Goal: Task Accomplishment & Management: Manage account settings

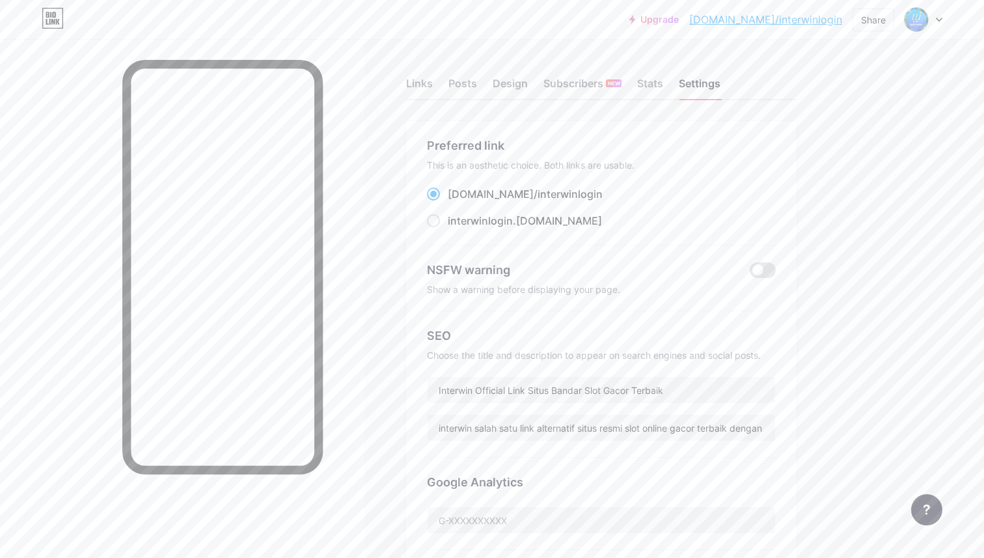
scroll to position [165, 0]
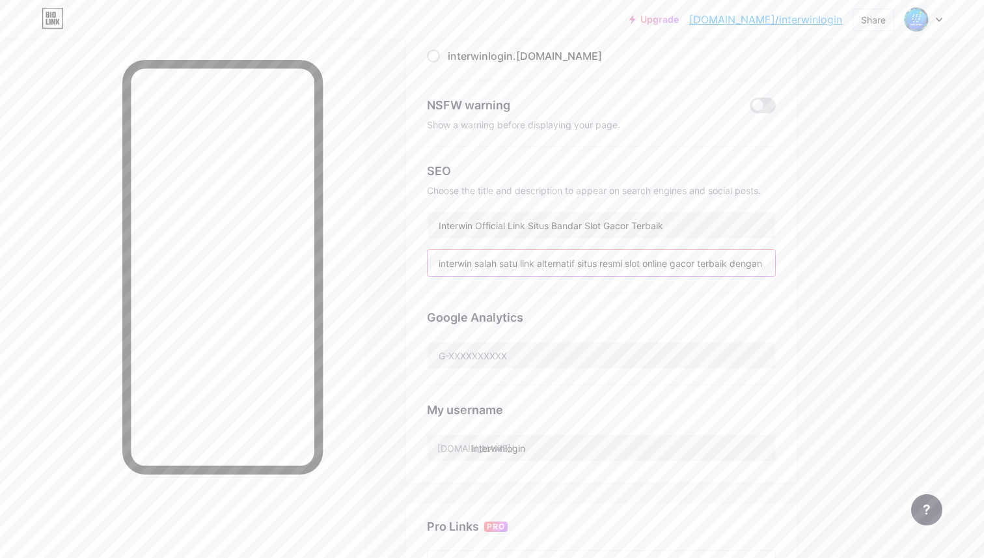
click at [558, 254] on input "interwin salah satu link alternatif situs resmi slot online gacor terbaik denga…" at bounding box center [600, 263] width 347 height 26
click at [775, 20] on link "[DOMAIN_NAME]/interwinlogin" at bounding box center [765, 20] width 153 height 16
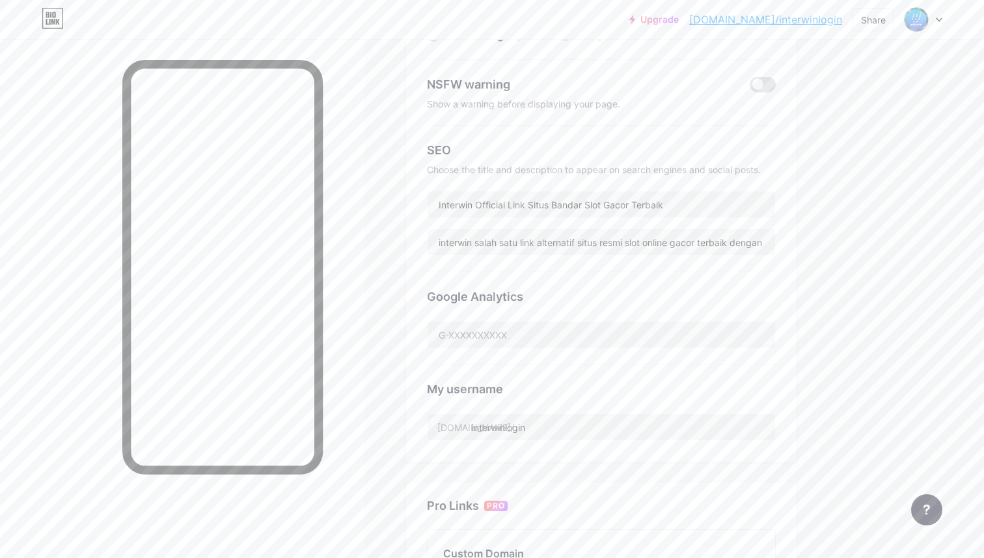
scroll to position [195, 0]
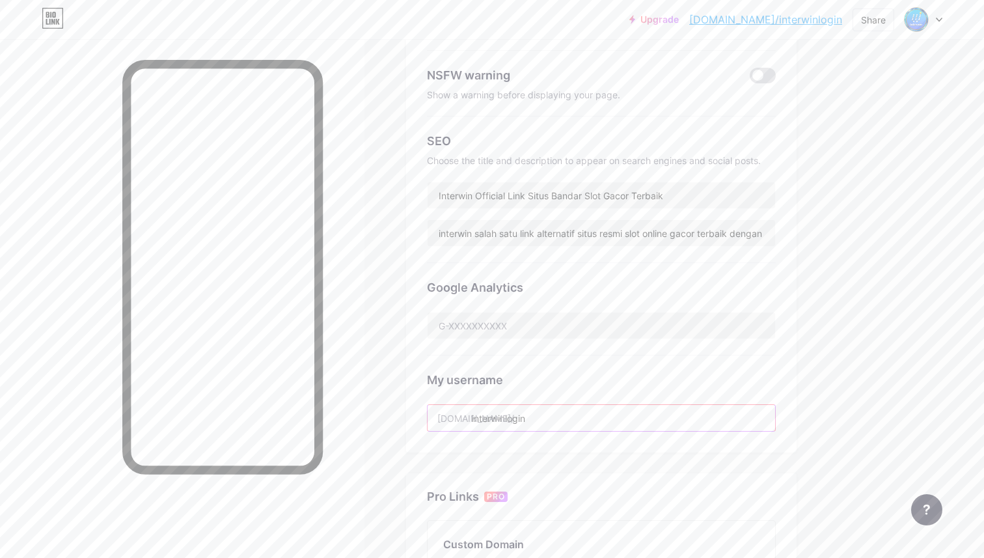
click at [548, 424] on input "interwinlogin" at bounding box center [600, 418] width 347 height 26
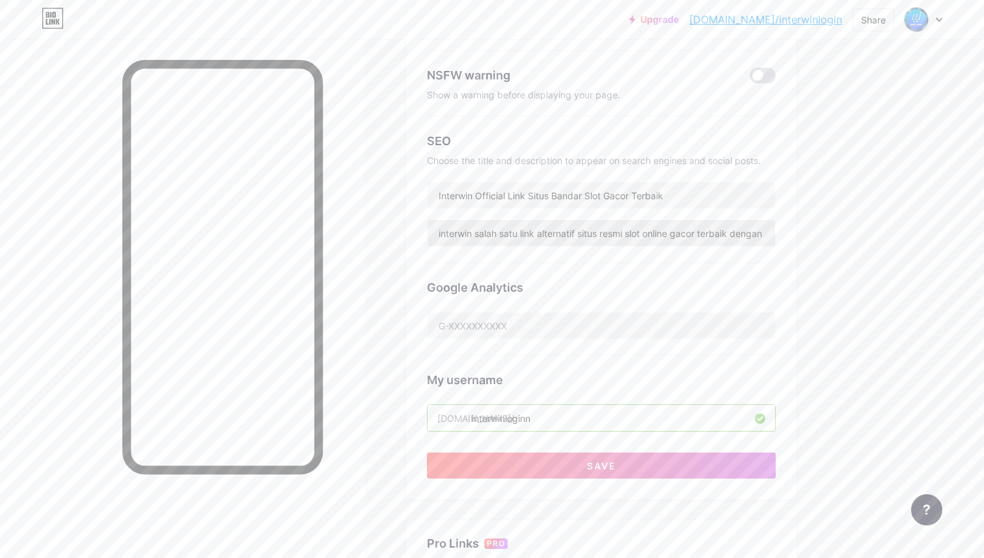
type input "interwinloginn"
click at [753, 234] on input "interwin salah satu link alternatif situs resmi slot online gacor terbaik denga…" at bounding box center [600, 233] width 347 height 26
type input "interwin salah satu link alternatif situs resmi slot online gacor terbaik denxa…"
click at [495, 229] on input "interwin situs hiburan terbaik" at bounding box center [600, 233] width 347 height 26
type input "interwin situs hiburan terbaik dengan tema dan fitur menarik."
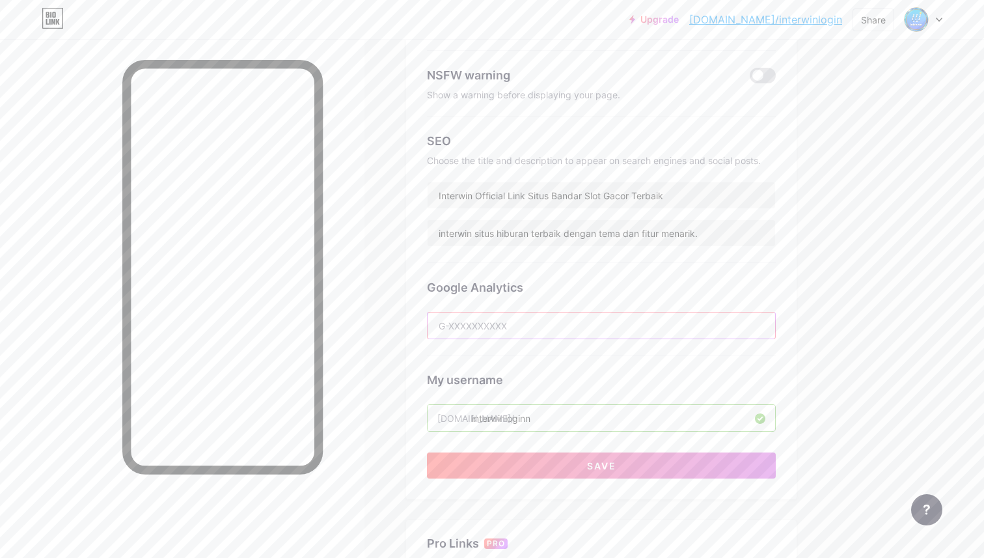
click at [476, 319] on input "text" at bounding box center [600, 325] width 347 height 26
drag, startPoint x: 669, startPoint y: 191, endPoint x: 478, endPoint y: 189, distance: 191.9
click at [477, 191] on input "Interwin Official Link Situs Bandar Slot Gacor Terbaik" at bounding box center [600, 195] width 347 height 26
type input "Interwin official situs hiburan terbaik diindonesia"
click at [581, 467] on button "Save" at bounding box center [601, 465] width 349 height 26
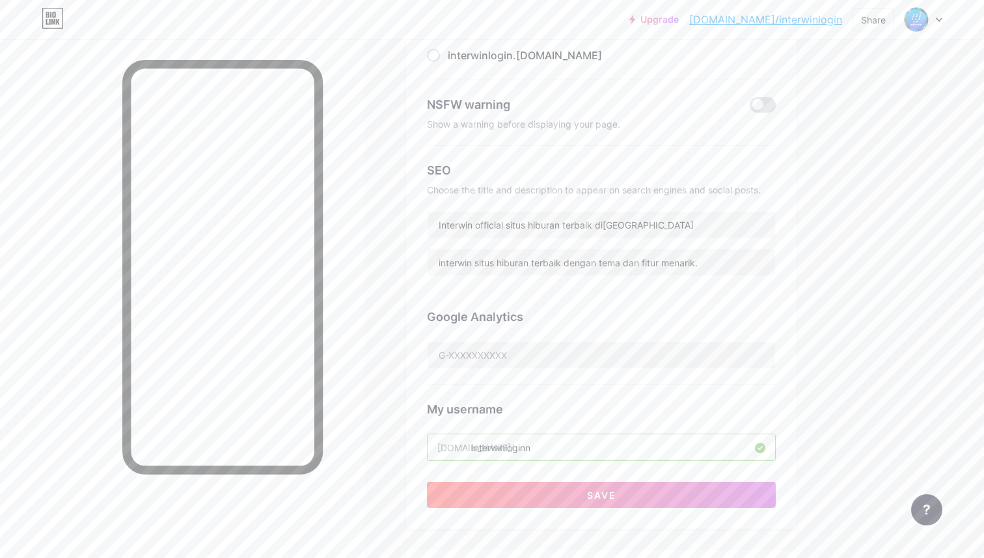
scroll to position [507, 0]
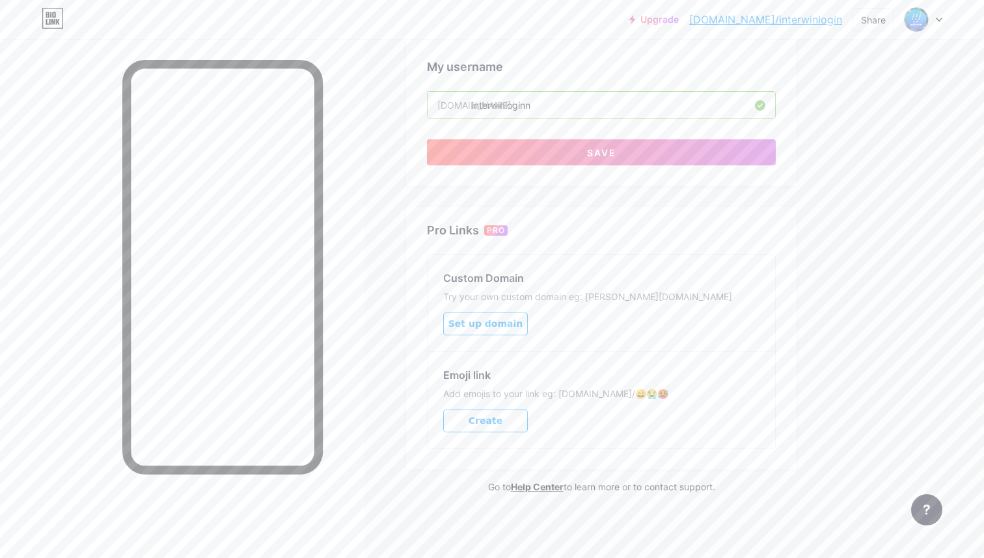
click at [585, 159] on button "Save" at bounding box center [601, 152] width 349 height 26
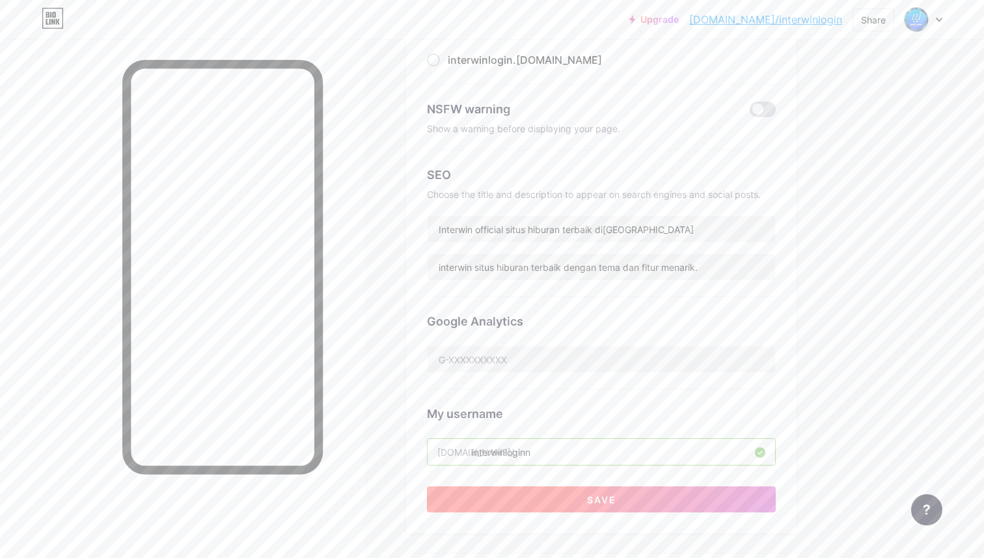
scroll to position [0, 0]
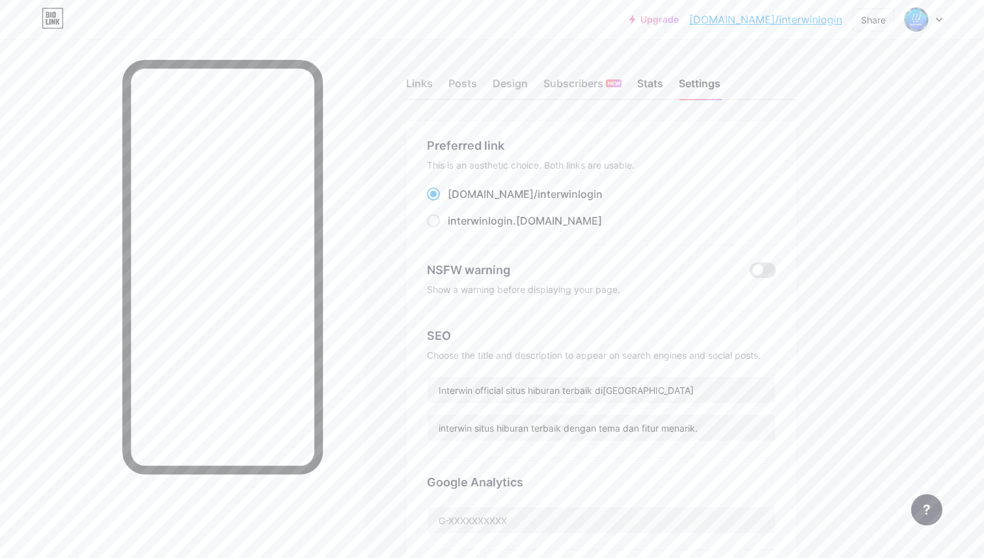
click at [643, 81] on div "Stats" at bounding box center [650, 86] width 26 height 23
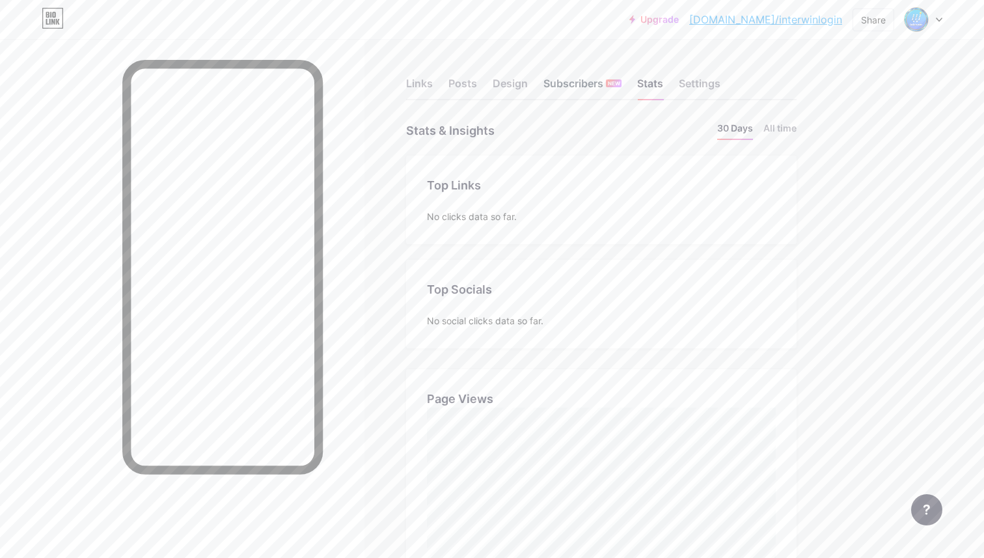
click at [558, 81] on div "Subscribers NEW" at bounding box center [582, 86] width 78 height 23
click at [512, 81] on div "Design" at bounding box center [509, 86] width 35 height 23
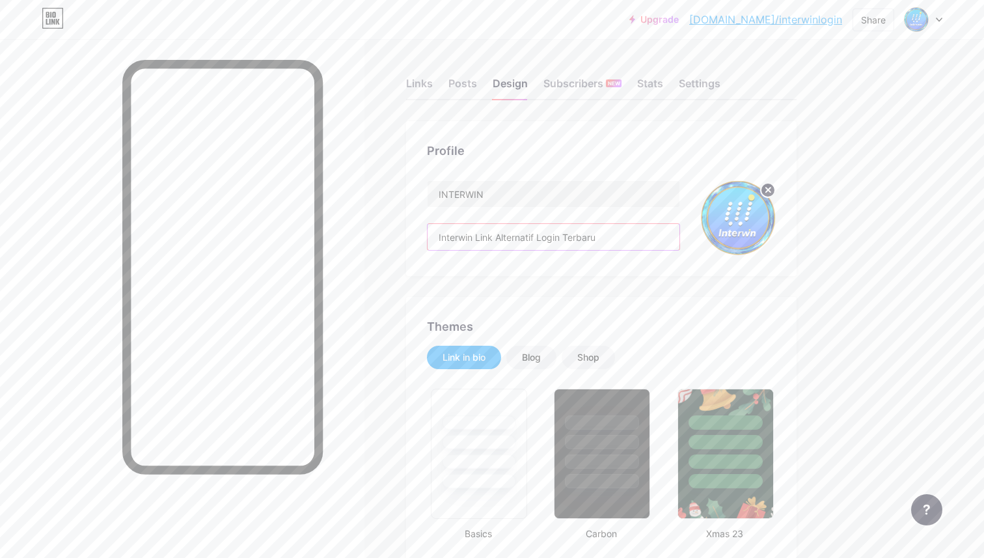
drag, startPoint x: 535, startPoint y: 237, endPoint x: 517, endPoint y: 236, distance: 18.2
click at [517, 236] on input "Interwin Link Alternatif Login Terbaru" at bounding box center [553, 237] width 252 height 26
drag, startPoint x: 517, startPoint y: 236, endPoint x: 509, endPoint y: 237, distance: 7.2
click at [509, 237] on input "Interwin Link Alternatif Login Terbaru" at bounding box center [553, 237] width 252 height 26
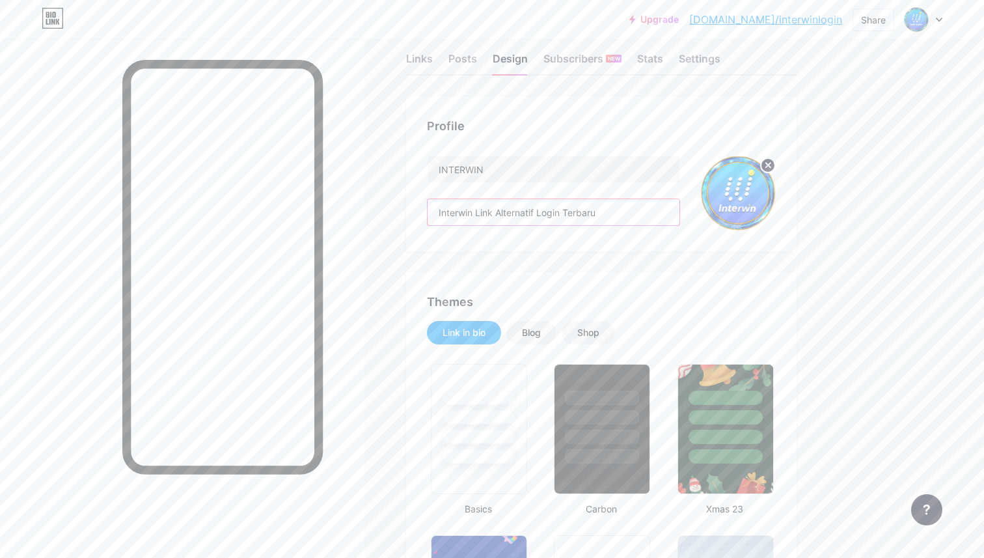
scroll to position [8, 0]
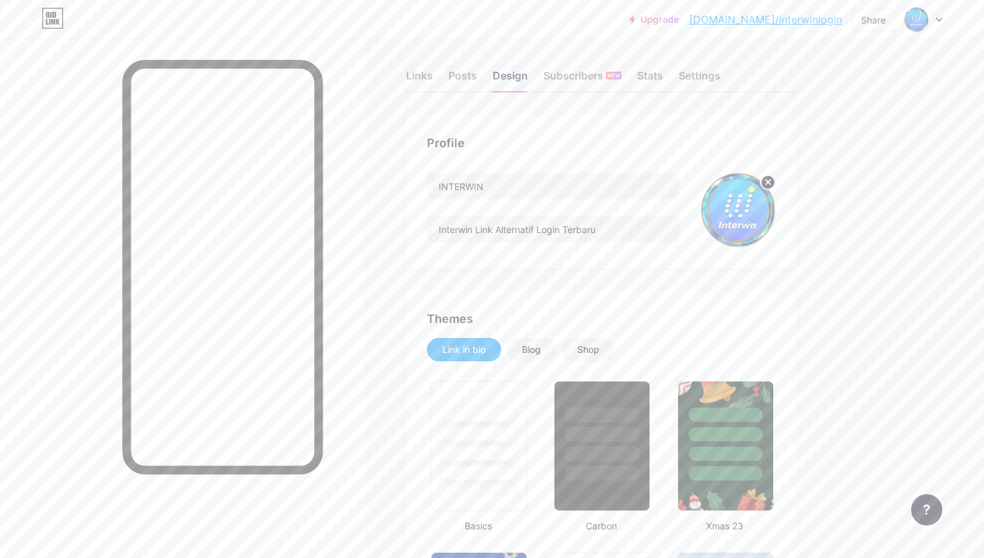
click at [769, 183] on icon at bounding box center [768, 182] width 5 height 5
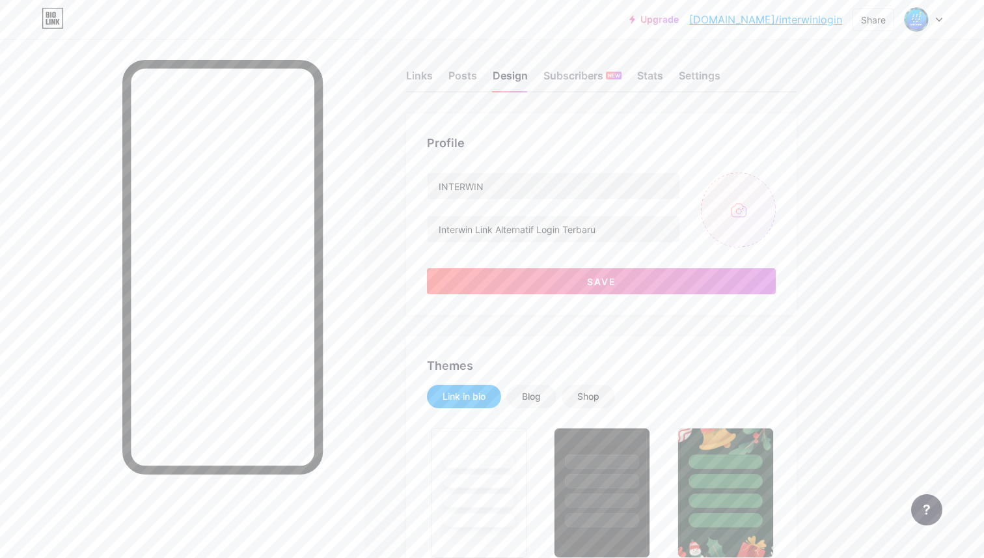
click at [723, 215] on input "file" at bounding box center [738, 209] width 75 height 75
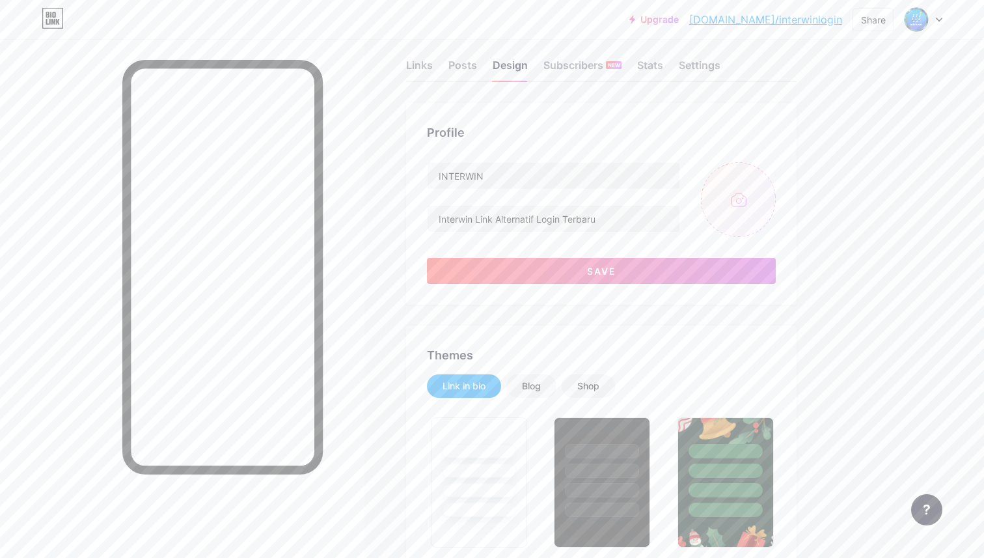
scroll to position [0, 0]
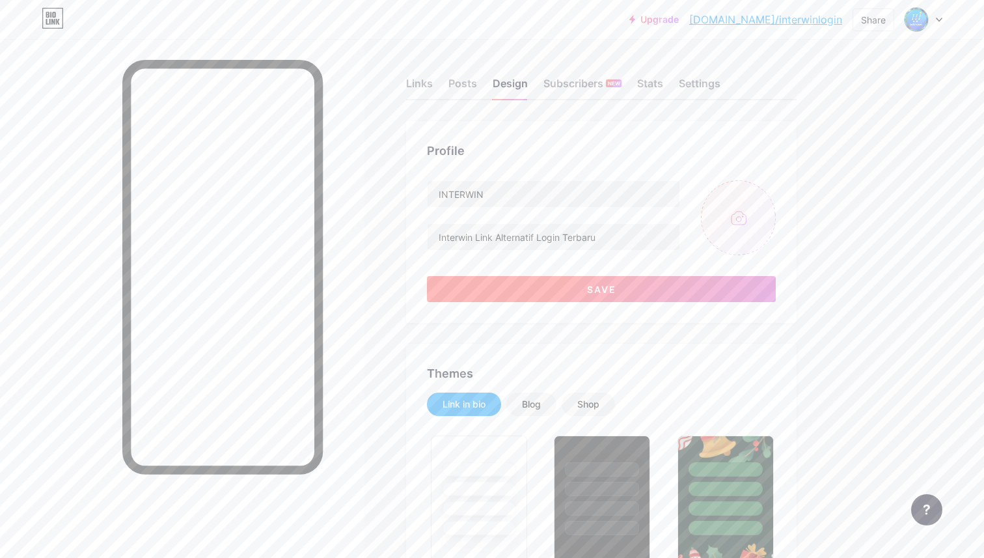
click at [591, 288] on span "Save" at bounding box center [601, 289] width 29 height 11
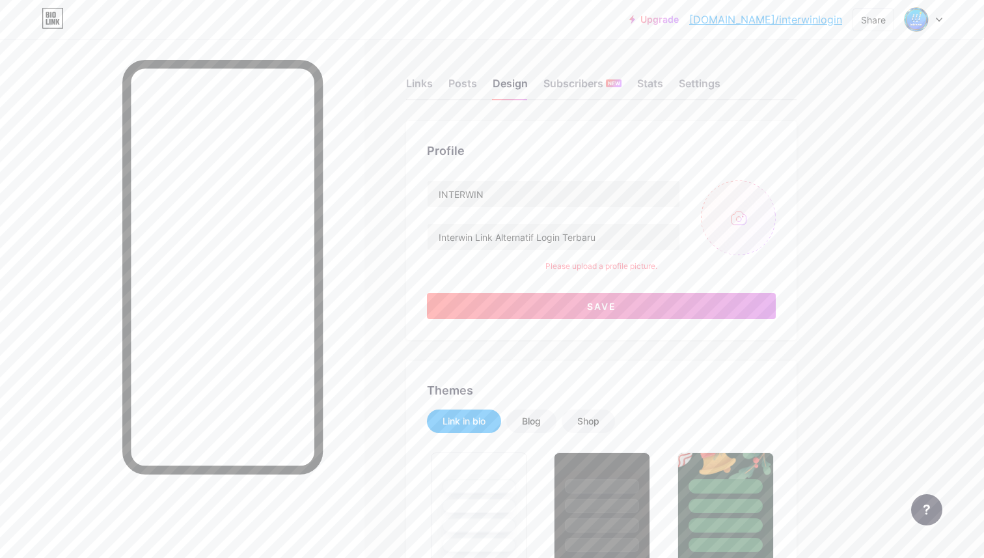
click at [737, 230] on input "file" at bounding box center [738, 217] width 75 height 75
click at [741, 223] on input "file" at bounding box center [738, 217] width 75 height 75
click at [581, 298] on button "Save" at bounding box center [601, 306] width 349 height 26
click at [728, 231] on input "file" at bounding box center [738, 217] width 75 height 75
type input "C:\fakepath\interwin-bulet-new-2.png"
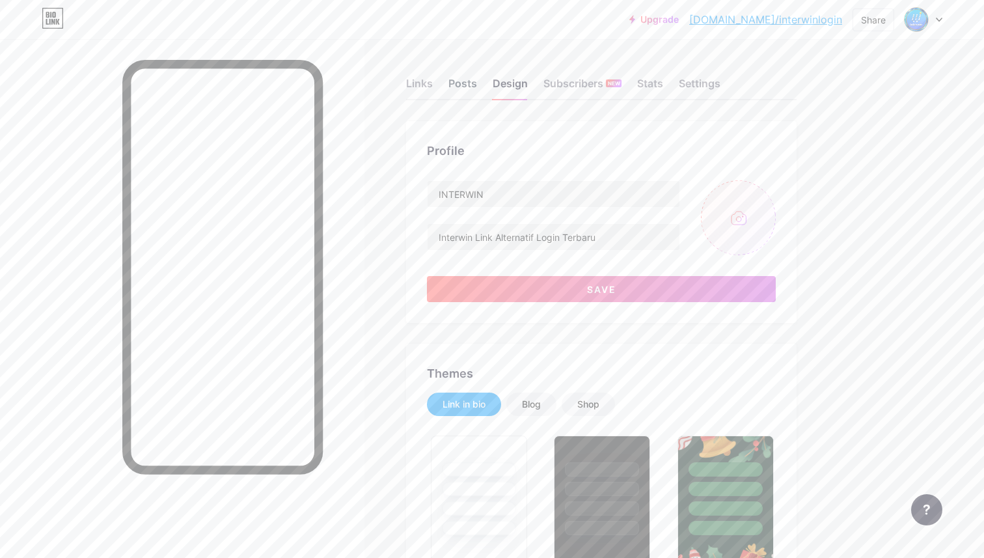
click at [452, 81] on div "Posts" at bounding box center [462, 86] width 29 height 23
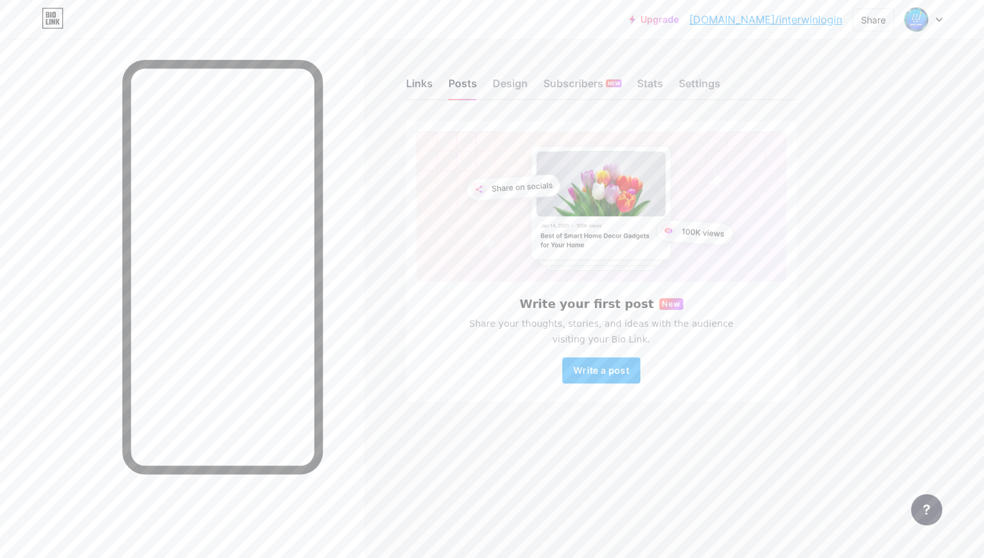
click at [417, 83] on div "Links" at bounding box center [419, 86] width 27 height 23
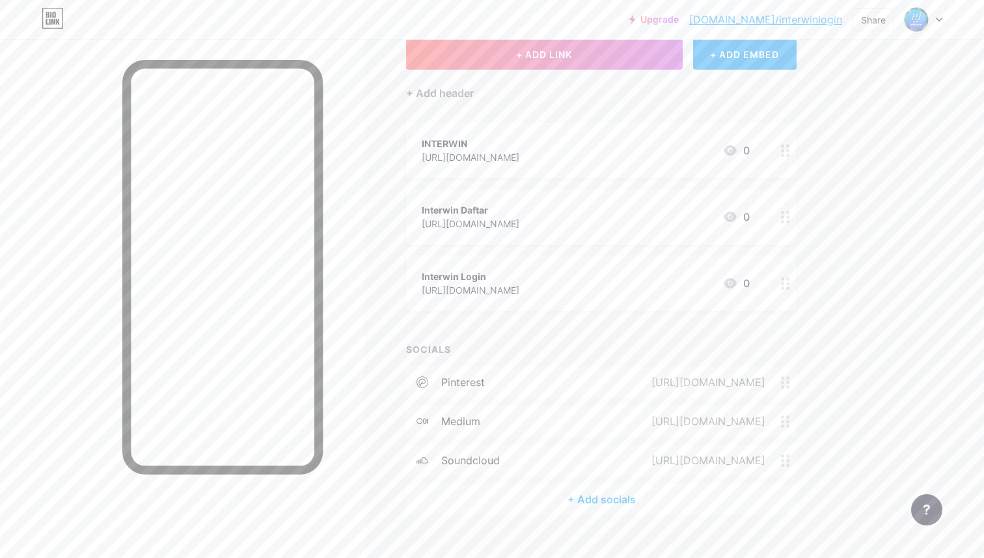
scroll to position [104, 0]
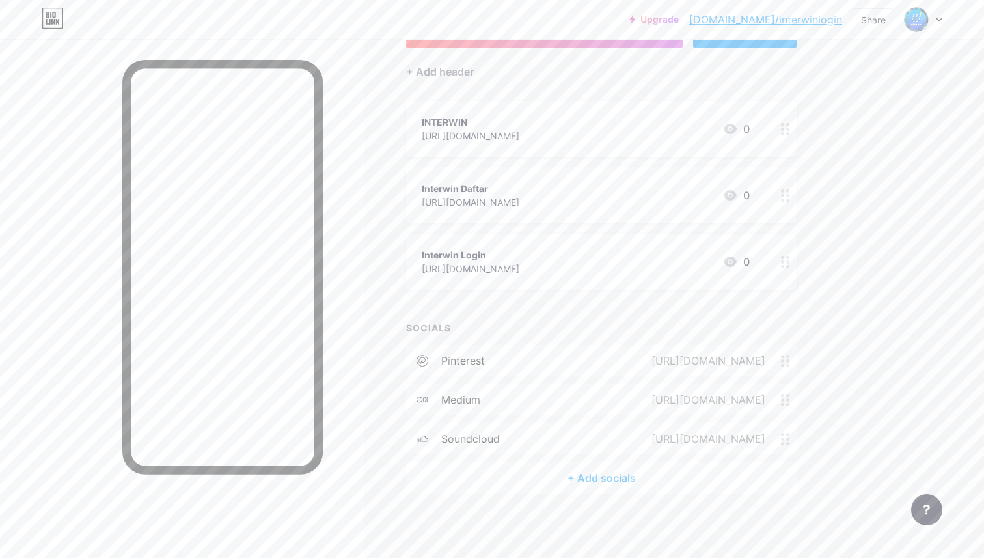
click at [780, 364] on div "[URL][DOMAIN_NAME]" at bounding box center [705, 361] width 150 height 16
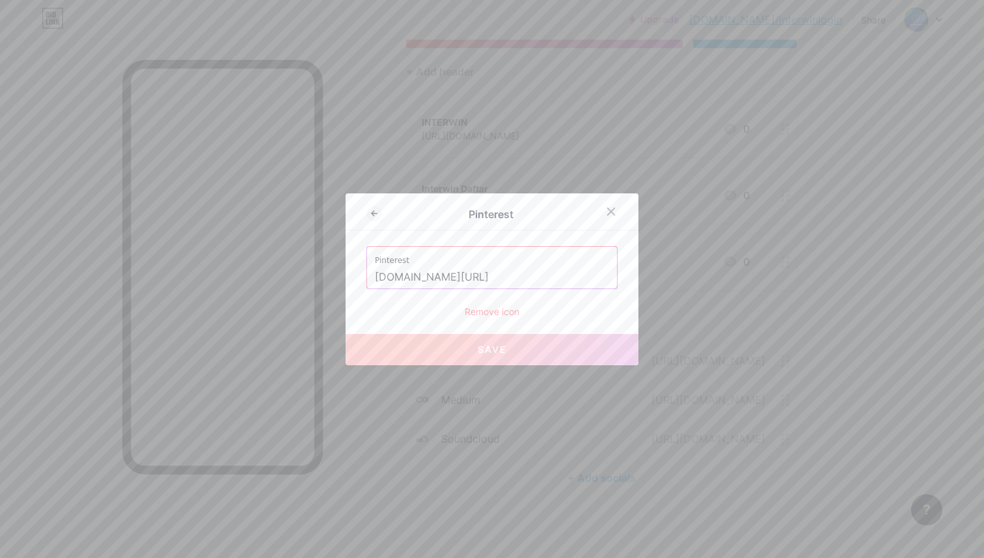
click at [498, 312] on div "Remove icon" at bounding box center [491, 311] width 251 height 14
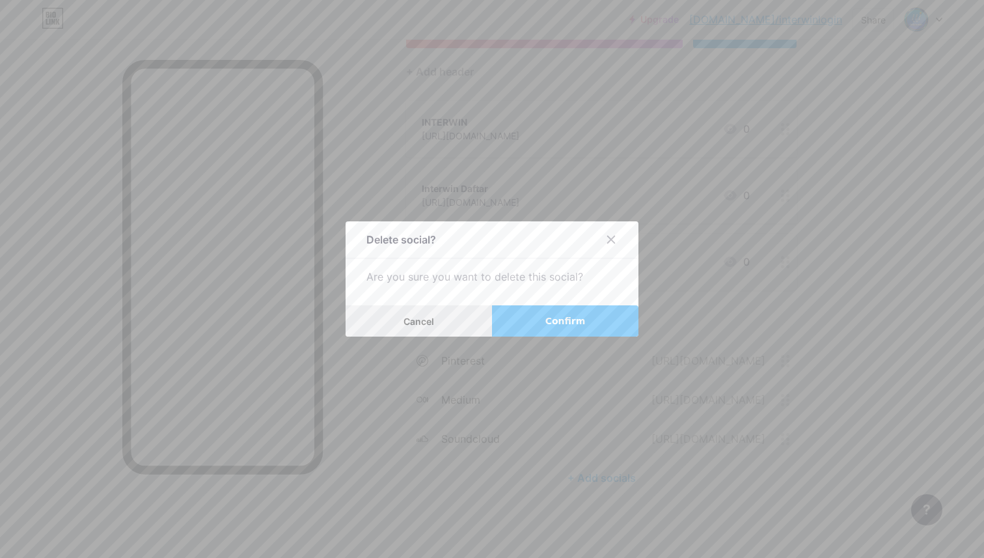
click at [423, 322] on span "Cancel" at bounding box center [418, 321] width 31 height 11
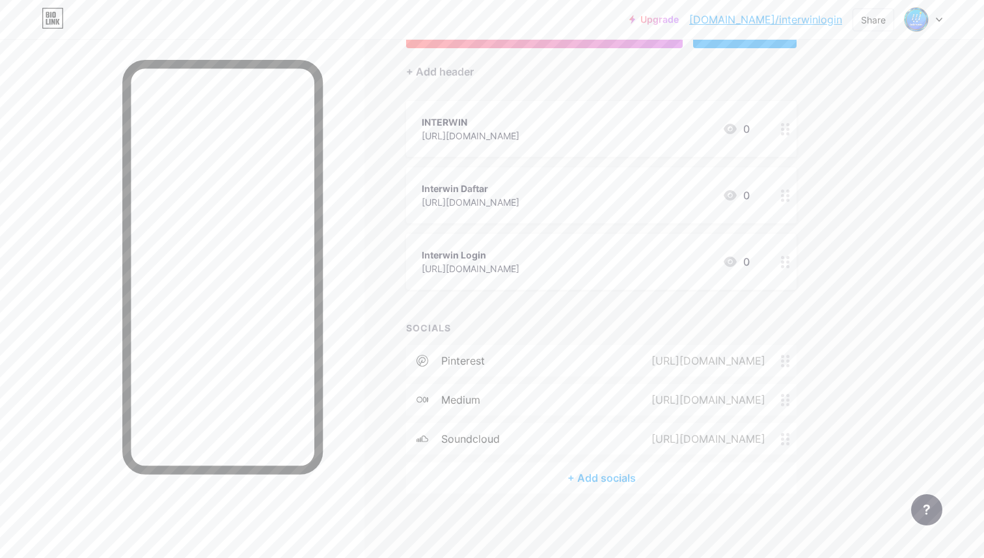
click at [779, 401] on div "[URL][DOMAIN_NAME]" at bounding box center [705, 400] width 150 height 16
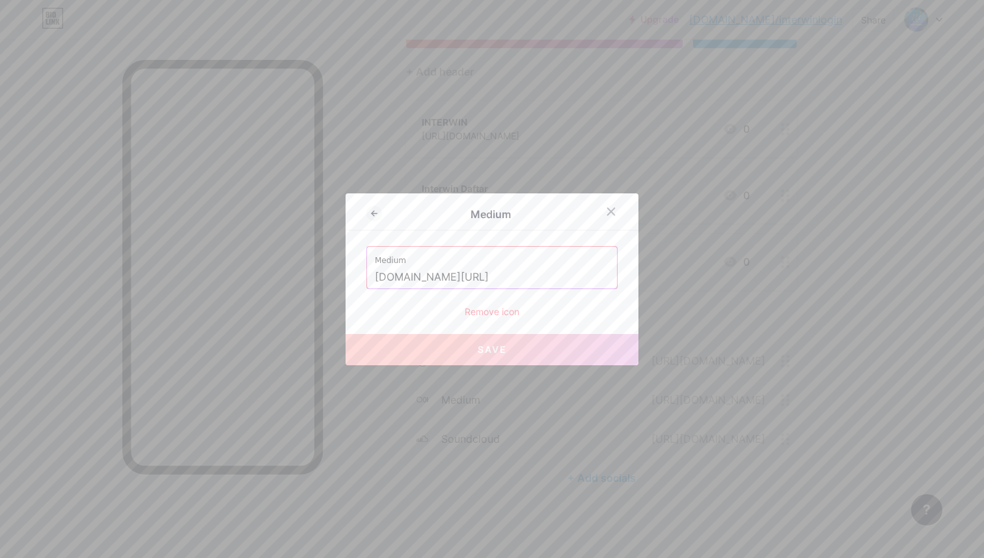
click at [492, 311] on div "Remove icon" at bounding box center [491, 311] width 251 height 14
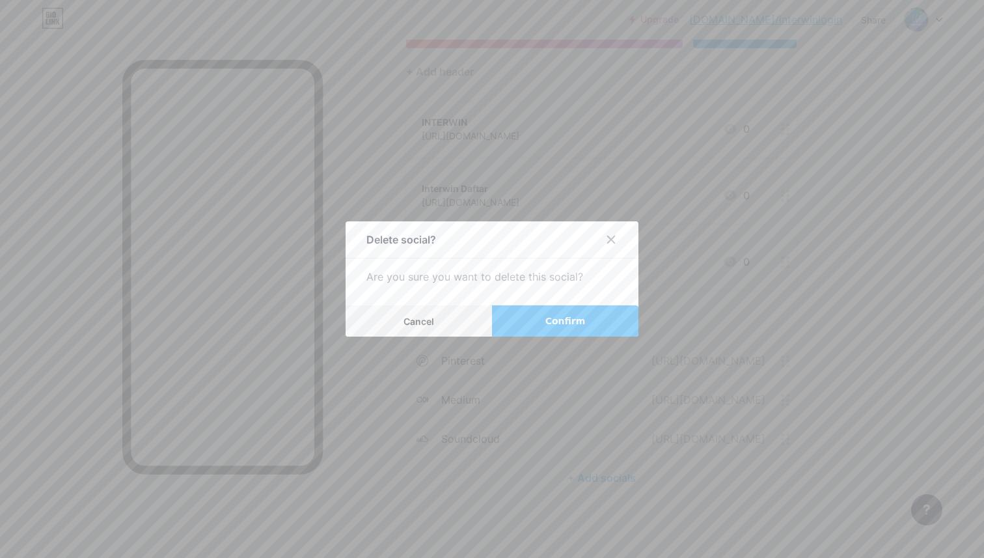
click at [582, 317] on span "Confirm" at bounding box center [565, 321] width 40 height 14
click at [580, 319] on span "Confirm" at bounding box center [565, 321] width 40 height 14
click at [614, 241] on icon at bounding box center [611, 239] width 10 height 10
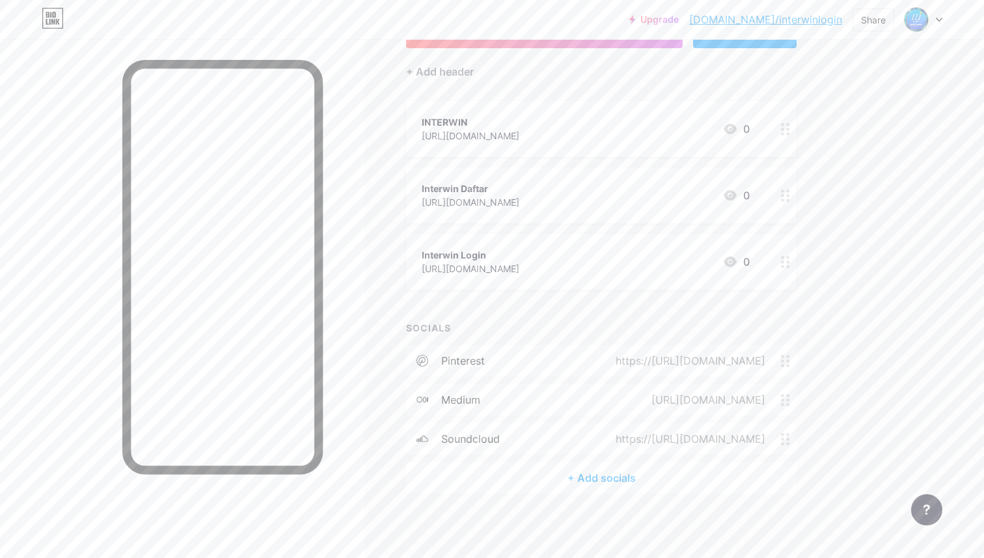
scroll to position [0, 0]
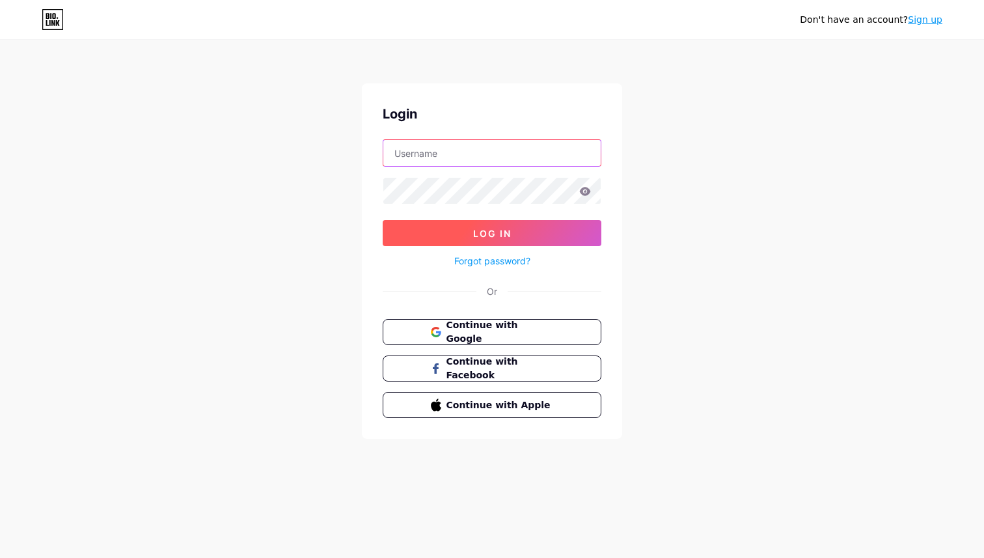
type input "[EMAIL_ADDRESS][DOMAIN_NAME]"
click at [478, 238] on button "Log In" at bounding box center [492, 233] width 219 height 26
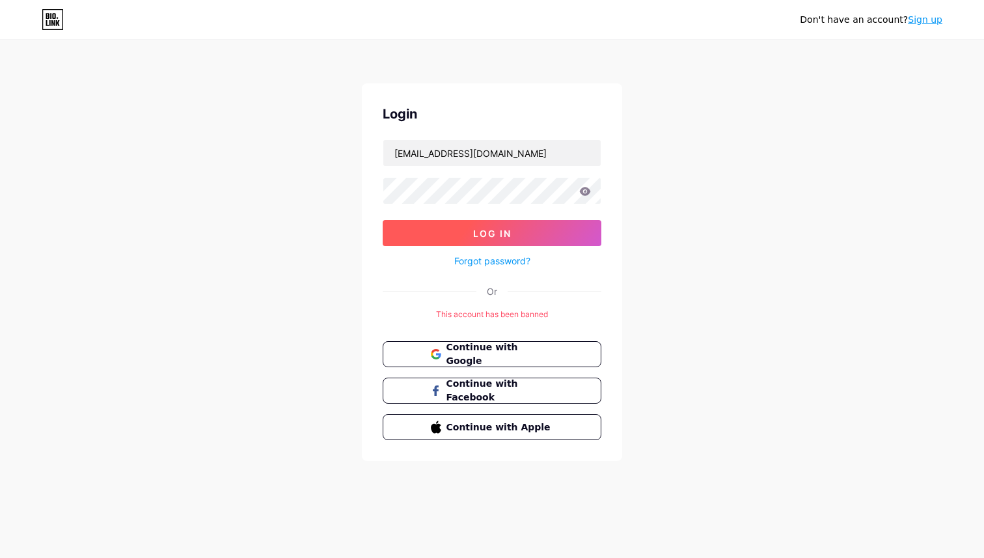
click at [478, 238] on button "Log In" at bounding box center [492, 233] width 219 height 26
